Goal: Transaction & Acquisition: Download file/media

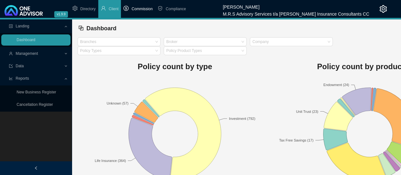
click at [141, 10] on span "Commission" at bounding box center [141, 9] width 21 height 4
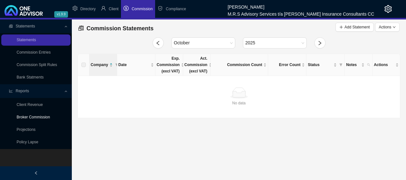
click at [40, 118] on link "Broker Commission" at bounding box center [33, 117] width 33 height 4
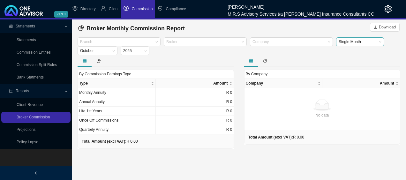
click at [377, 41] on span "Single Month" at bounding box center [359, 42] width 43 height 8
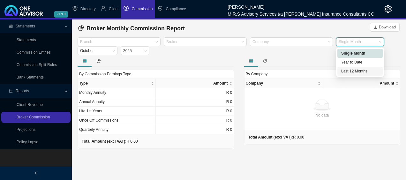
click at [357, 72] on div "Last 12 Months" at bounding box center [360, 71] width 38 height 6
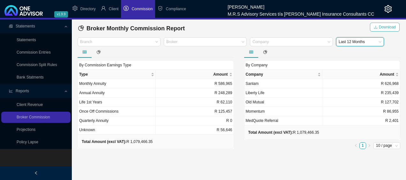
click at [389, 25] on span "Download" at bounding box center [387, 27] width 17 height 6
